Goal: Information Seeking & Learning: Learn about a topic

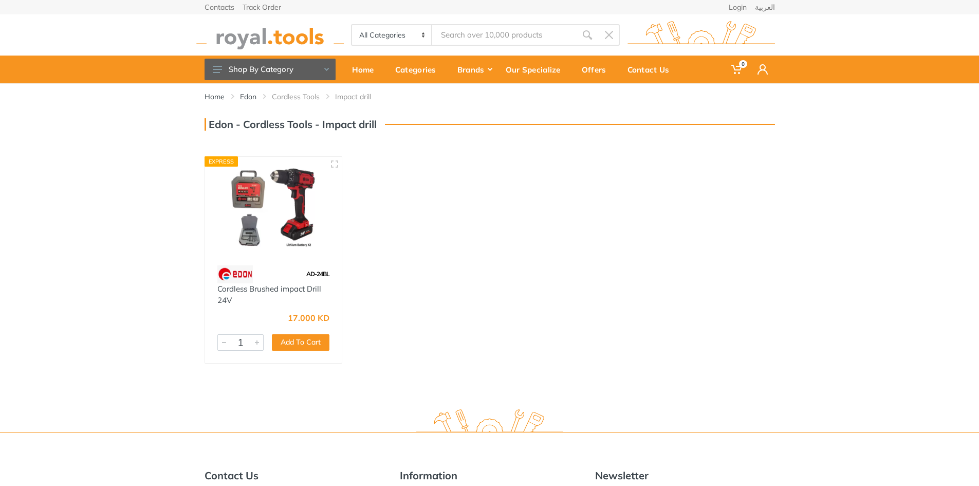
click at [295, 194] on img at bounding box center [273, 210] width 119 height 89
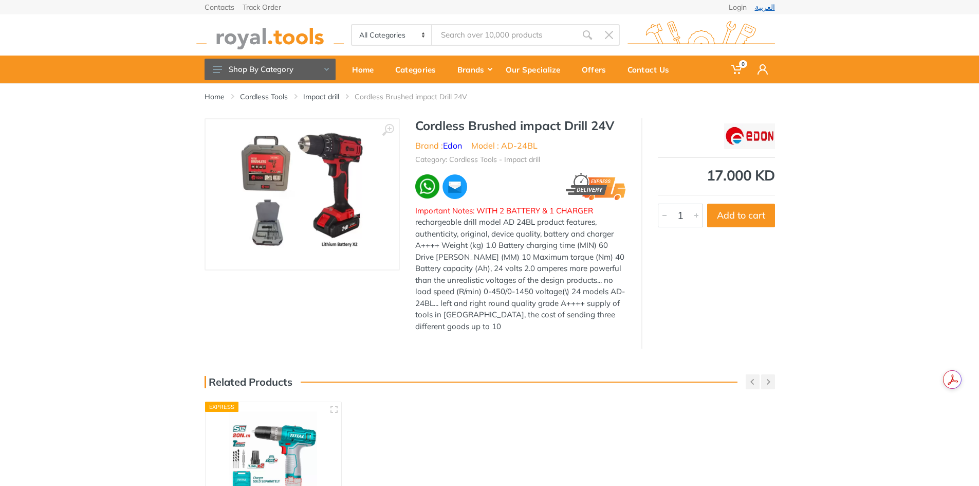
click at [773, 9] on link "العربية" at bounding box center [765, 7] width 20 height 7
